Goal: Task Accomplishment & Management: Manage account settings

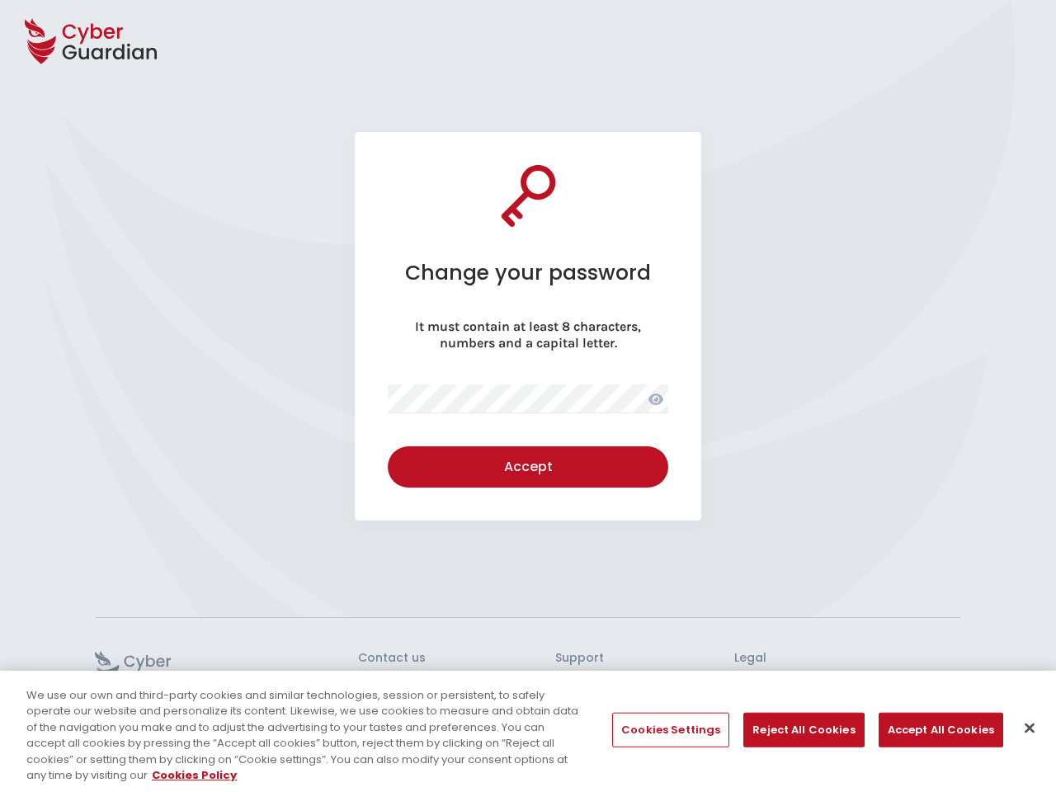
select select "English"
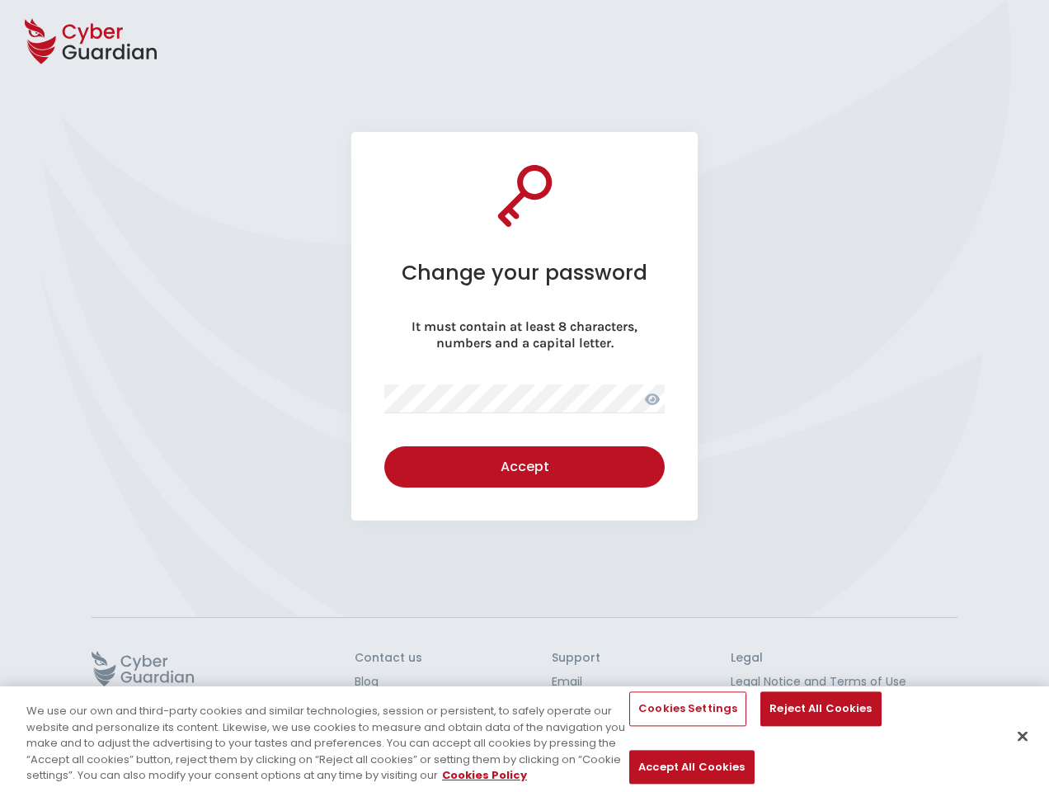
click at [91, 41] on icon at bounding box center [91, 41] width 132 height 58
click at [653, 399] on icon at bounding box center [652, 400] width 15 height 12
click at [525, 467] on div "Accept" at bounding box center [525, 467] width 256 height 20
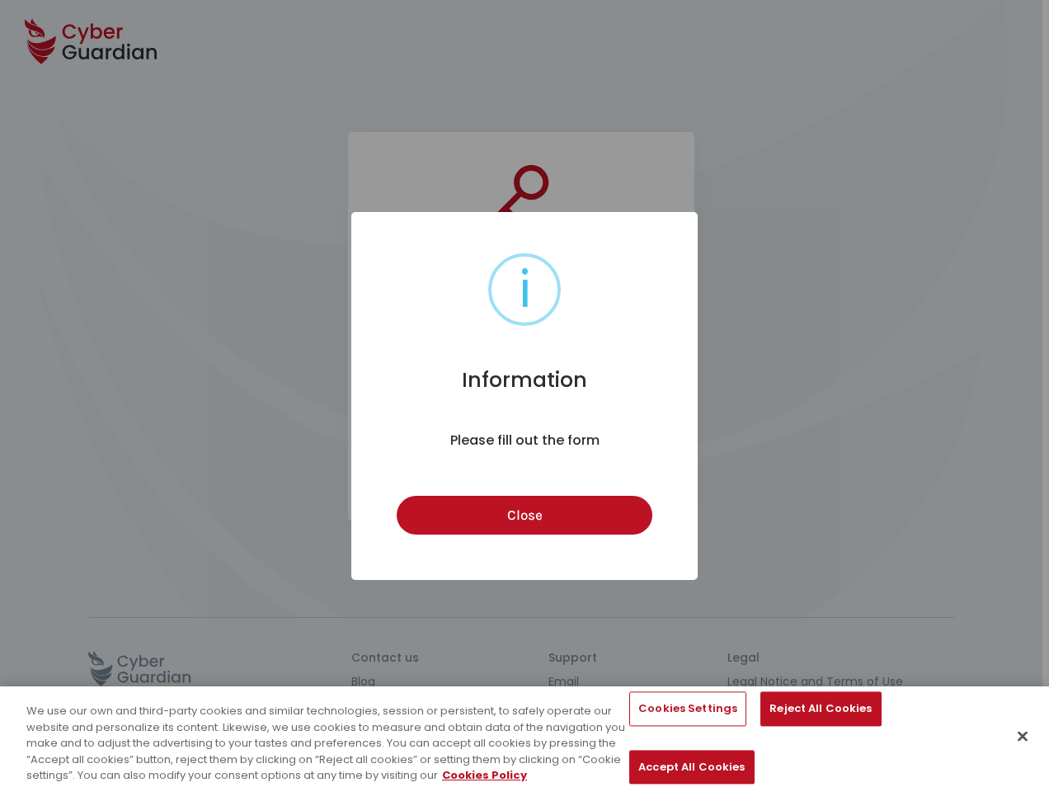
click at [143, 668] on div "i Information × Please fill out the form Close Cancel" at bounding box center [524, 396] width 1049 height 792
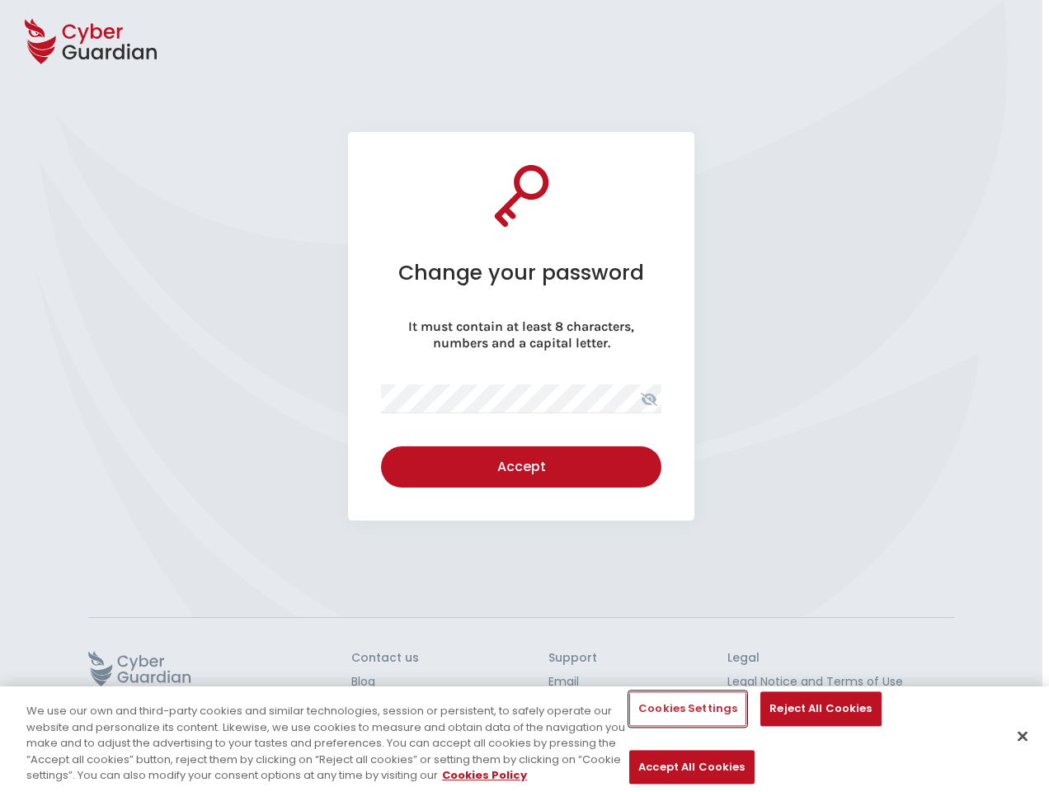
click at [670, 727] on button "Cookies Settings" at bounding box center [688, 709] width 117 height 35
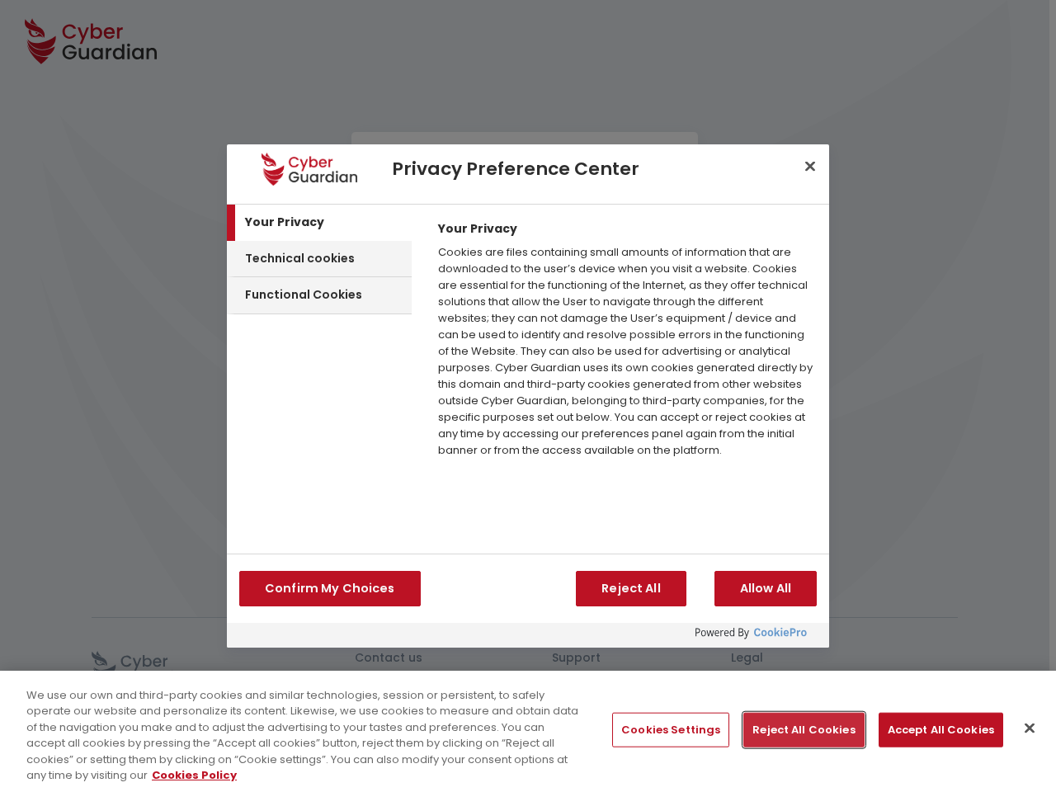
click at [797, 730] on button "Reject All Cookies" at bounding box center [803, 730] width 120 height 35
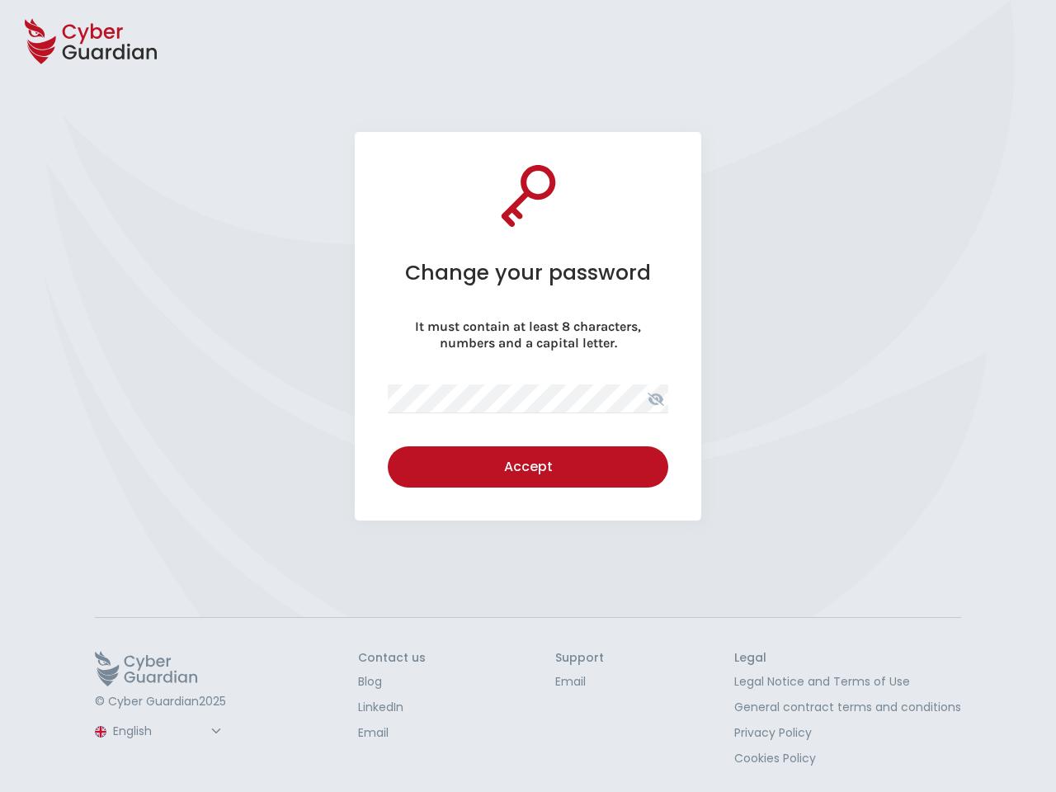
click at [930, 730] on button "Accept All Cookies" at bounding box center [941, 730] width 125 height 35
click at [1023, 729] on body "Change your password It must contain at least 8 characters, numbers and a capit…" at bounding box center [528, 396] width 1056 height 792
